Goal: Information Seeking & Learning: Learn about a topic

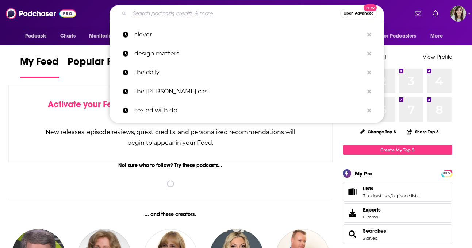
click at [216, 10] on input "Search podcasts, credits, & more..." at bounding box center [235, 14] width 211 height 12
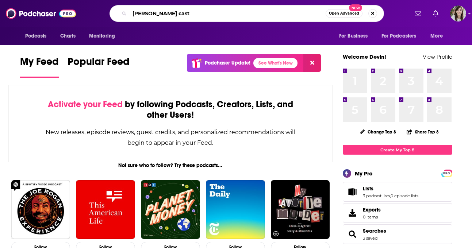
type input "[PERSON_NAME] cast"
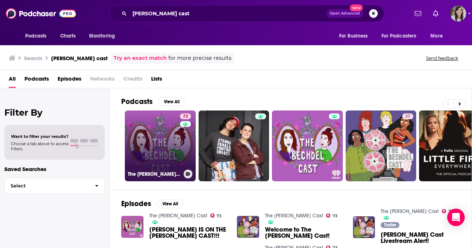
click at [166, 151] on link "73 The [PERSON_NAME] Cast" at bounding box center [160, 146] width 71 height 71
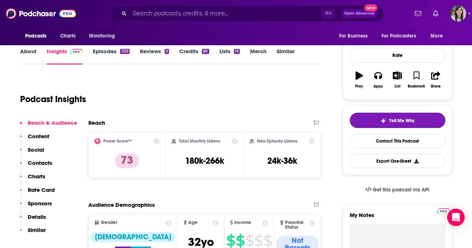
scroll to position [52, 0]
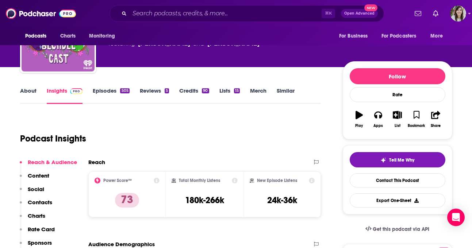
click at [103, 88] on link "Episodes 505" at bounding box center [111, 95] width 37 height 17
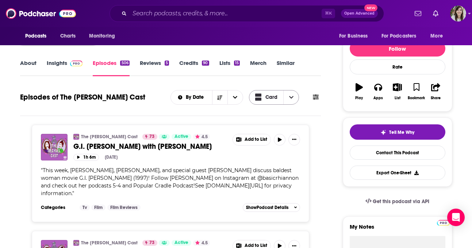
scroll to position [53, 0]
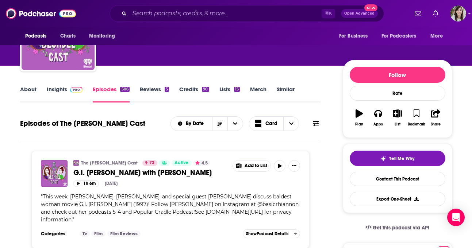
click at [315, 124] on icon at bounding box center [316, 124] width 6 height 6
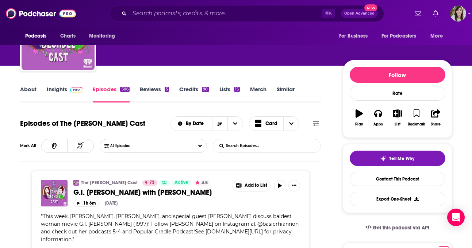
click at [242, 148] on input "List Search Input" at bounding box center [251, 146] width 76 height 13
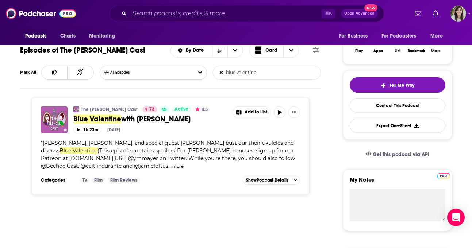
scroll to position [128, 0]
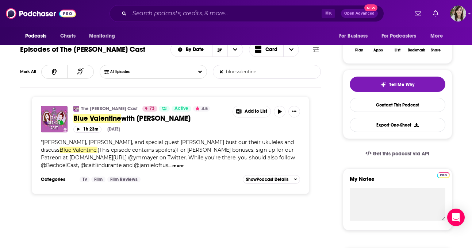
click at [261, 75] on input "blue valentine" at bounding box center [251, 71] width 76 height 13
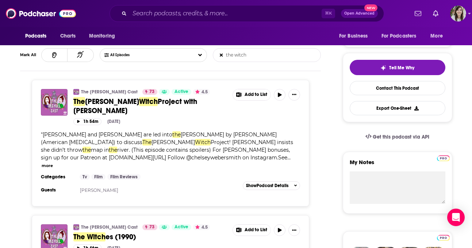
scroll to position [0, 0]
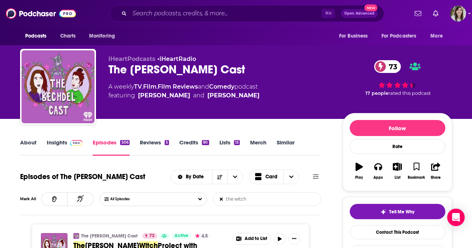
click at [268, 196] on input "the witch" at bounding box center [251, 199] width 76 height 13
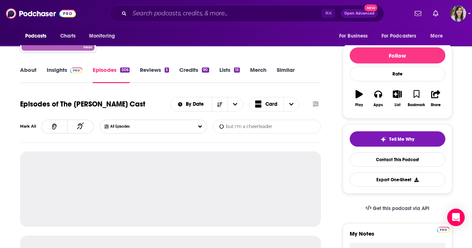
scroll to position [126, 0]
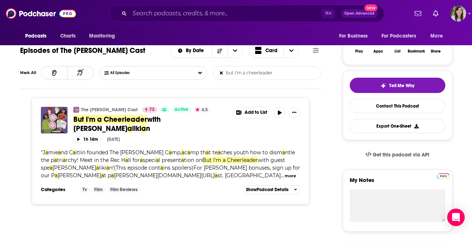
click at [247, 74] on input "but I'm a cheerleader" at bounding box center [251, 73] width 76 height 13
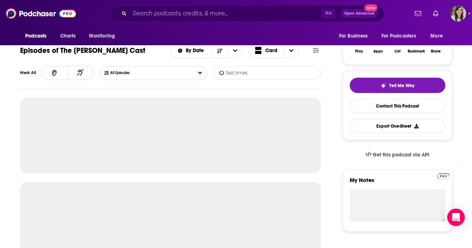
type input "fast times"
